Goal: Find specific page/section: Find specific page/section

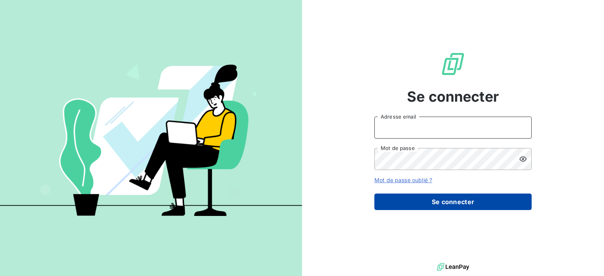
type input "[PERSON_NAME][EMAIL_ADDRESS][DOMAIN_NAME]"
click at [499, 200] on button "Se connecter" at bounding box center [452, 202] width 157 height 17
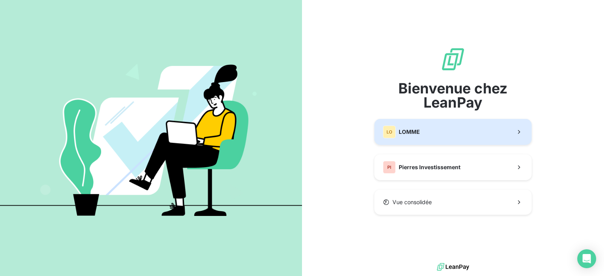
click at [439, 125] on button "LO LOMME" at bounding box center [452, 132] width 157 height 26
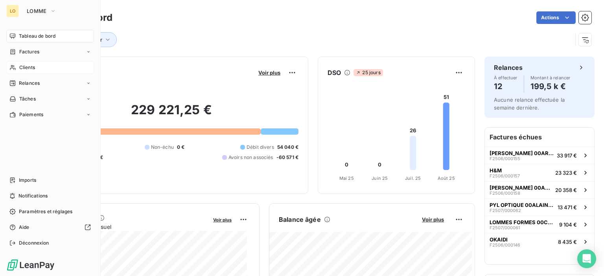
click at [26, 69] on span "Clients" at bounding box center [27, 67] width 16 height 7
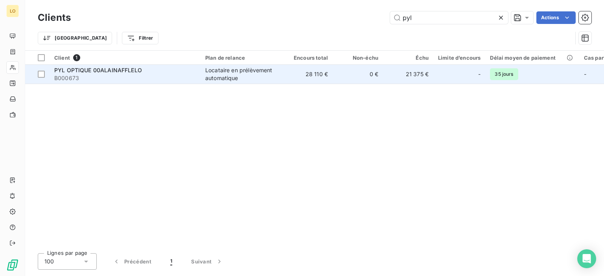
type input "pyl"
click at [285, 80] on td "28 110 €" at bounding box center [307, 74] width 50 height 19
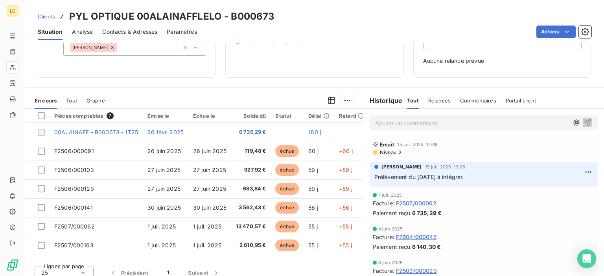
scroll to position [110, 0]
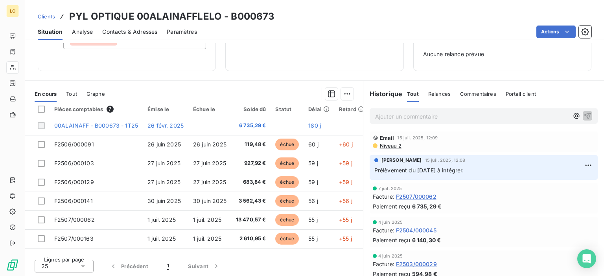
click at [445, 111] on div "Ajouter un commentaire ﻿" at bounding box center [471, 116] width 193 height 11
click at [448, 115] on p "Ajouter un commentaire ﻿" at bounding box center [471, 117] width 193 height 10
click at [486, 238] on div "Paiement reçu 6 140,30 €" at bounding box center [484, 239] width 222 height 8
click at [350, 28] on div "Actions" at bounding box center [398, 32] width 385 height 13
click at [338, 36] on div "Actions" at bounding box center [398, 32] width 385 height 13
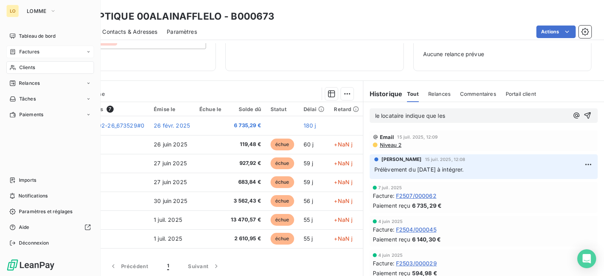
click at [31, 50] on span "Factures" at bounding box center [29, 51] width 20 height 7
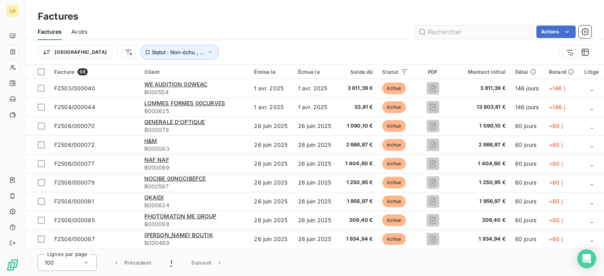
click at [448, 31] on input "text" at bounding box center [474, 32] width 118 height 13
type input "pyl"
